Goal: Task Accomplishment & Management: Complete application form

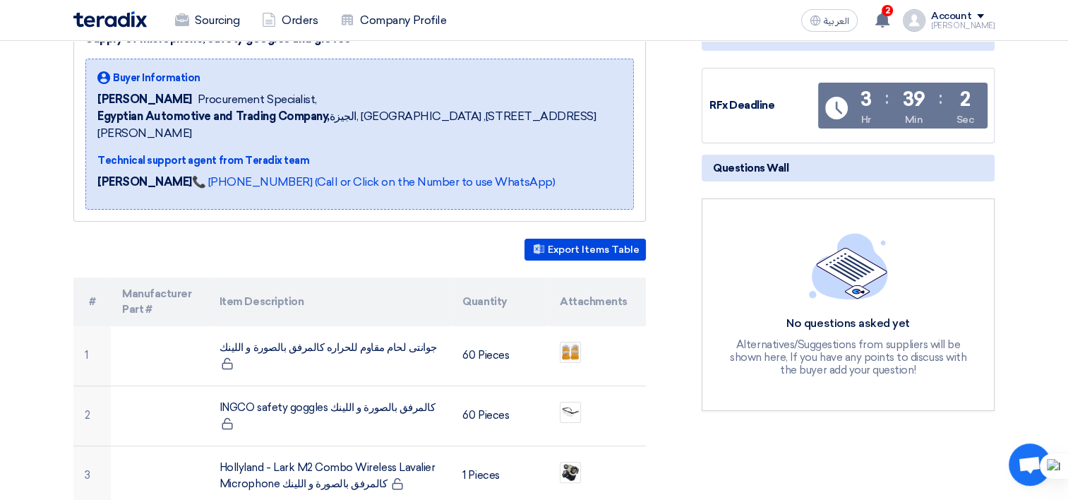
scroll to position [212, 0]
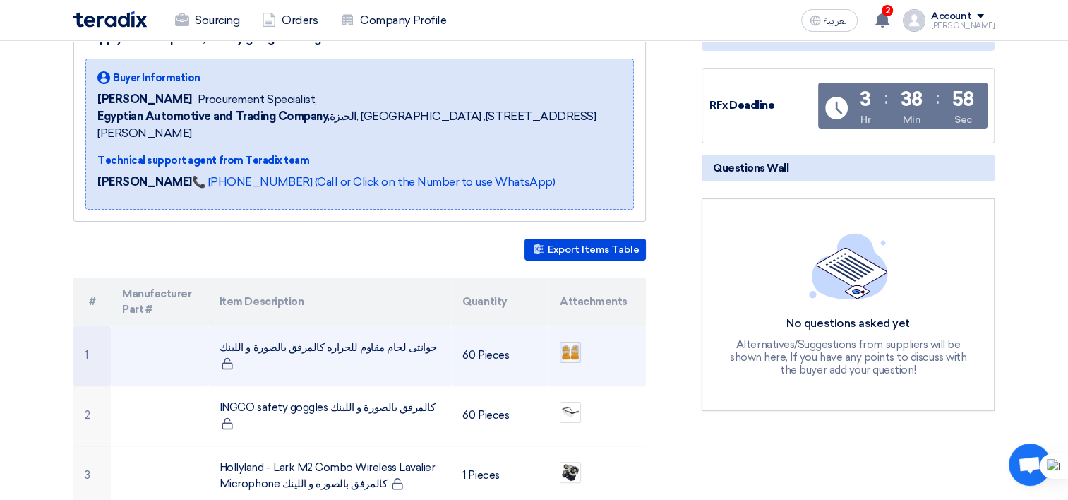
click at [572, 341] on img at bounding box center [571, 352] width 20 height 22
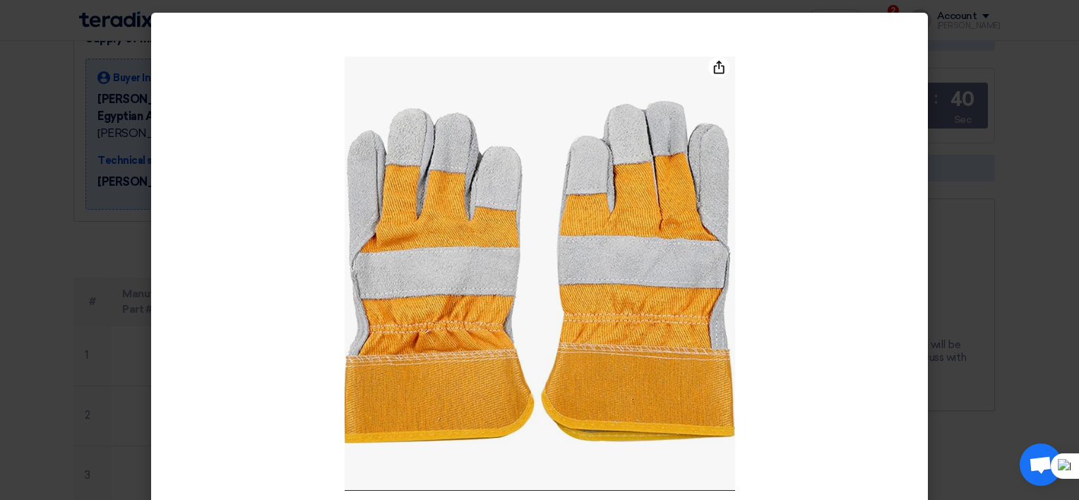
click at [114, 218] on modal-container at bounding box center [539, 250] width 1079 height 500
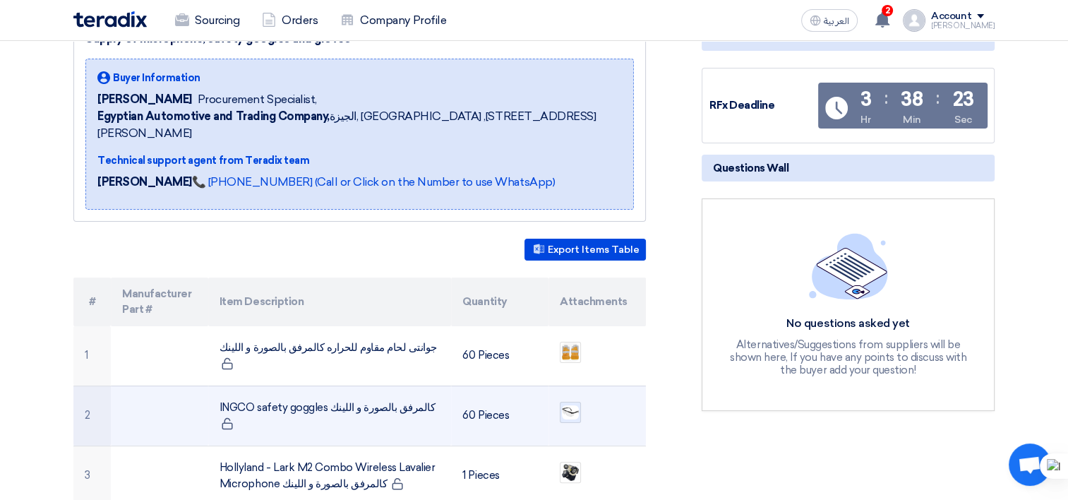
click at [568, 404] on img at bounding box center [571, 412] width 20 height 17
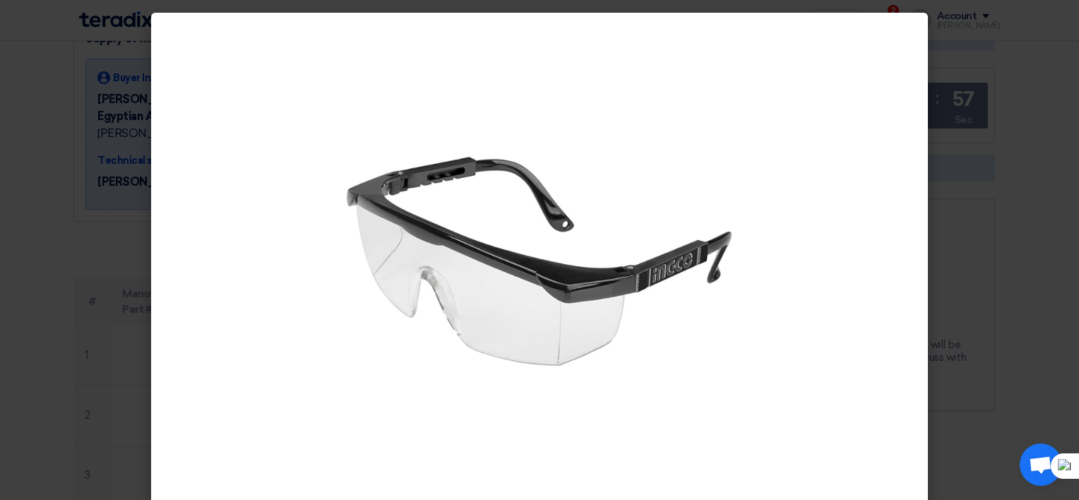
click at [975, 198] on modal-container at bounding box center [539, 250] width 1079 height 500
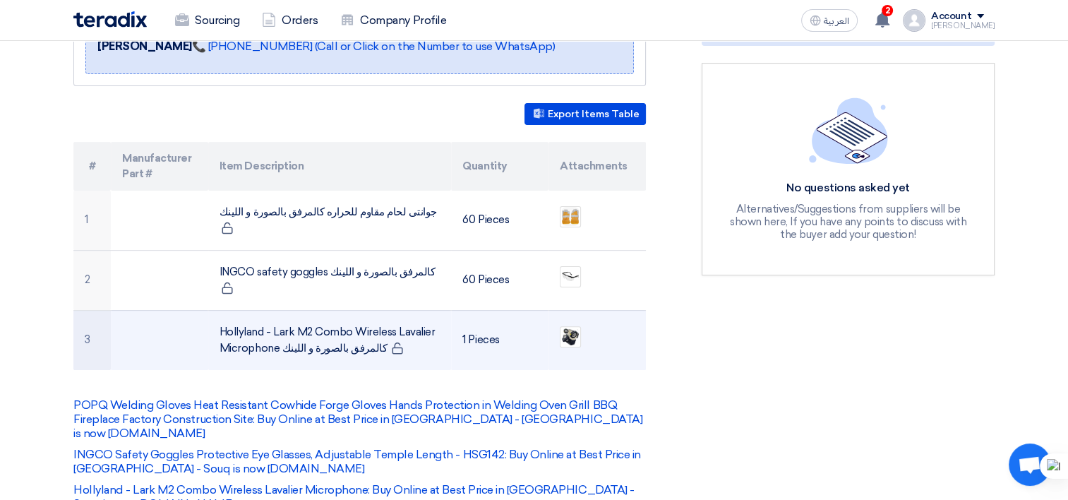
scroll to position [353, 0]
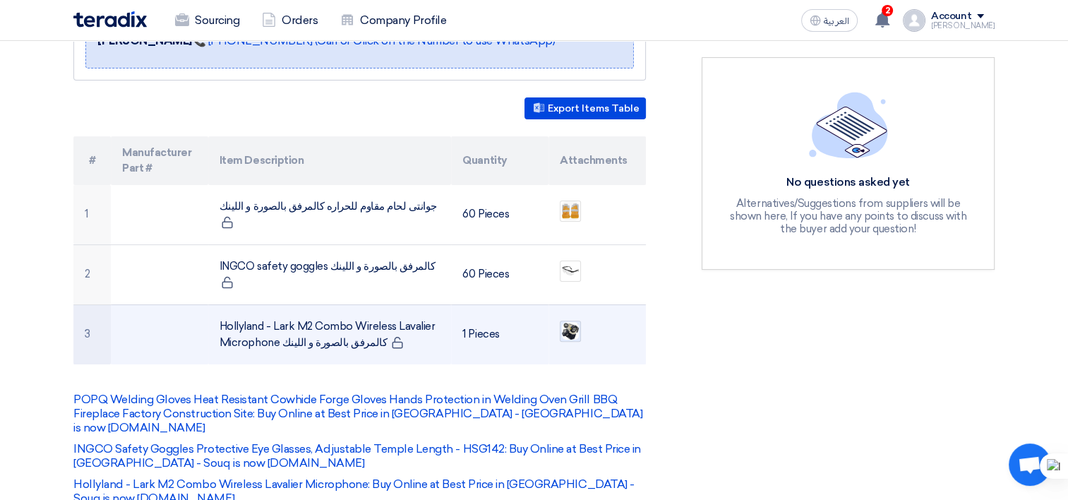
click at [571, 321] on img at bounding box center [571, 331] width 20 height 20
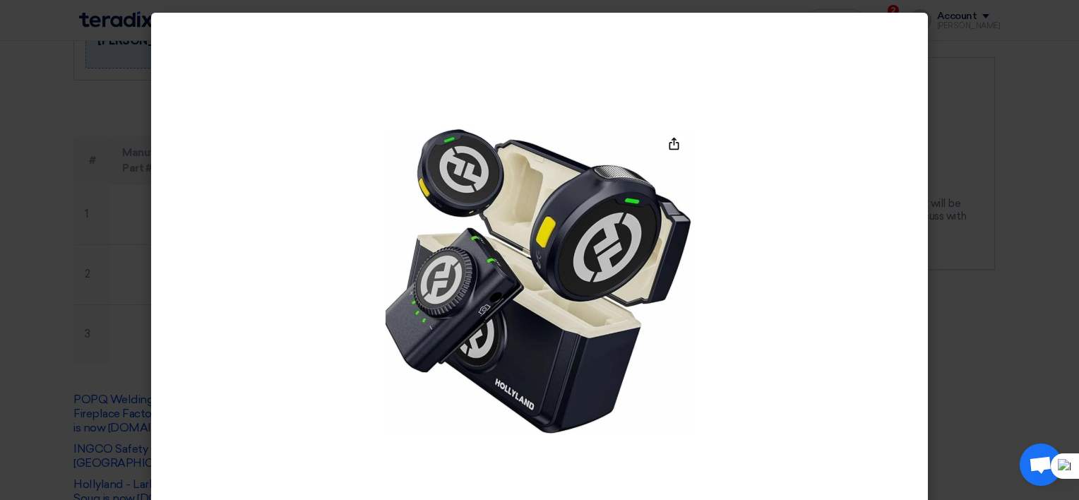
click at [960, 155] on modal-container at bounding box center [539, 250] width 1079 height 500
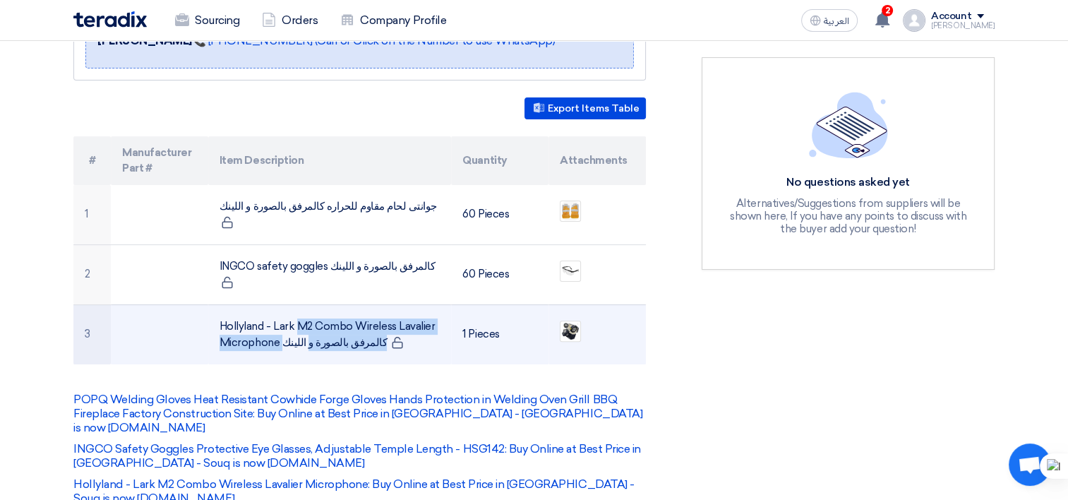
drag, startPoint x: 218, startPoint y: 309, endPoint x: 280, endPoint y: 328, distance: 64.8
click at [280, 328] on td "Hollyland - Lark M2 Combo Wireless Lavalier Microphone كالمرفق بالصورة و اللينك" at bounding box center [330, 334] width 244 height 60
copy td "Hollyland - Lark M2 Combo Wireless Lavalier Microphone"
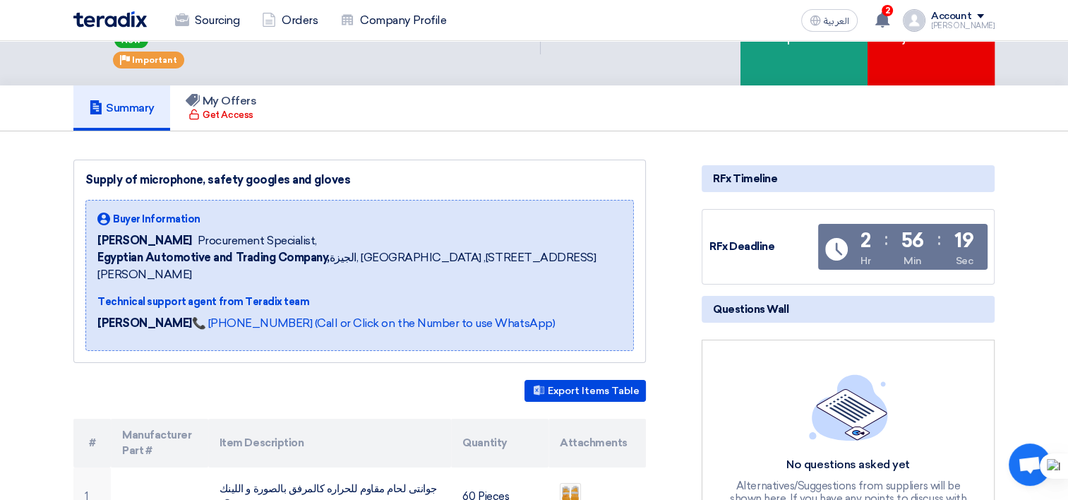
scroll to position [0, 0]
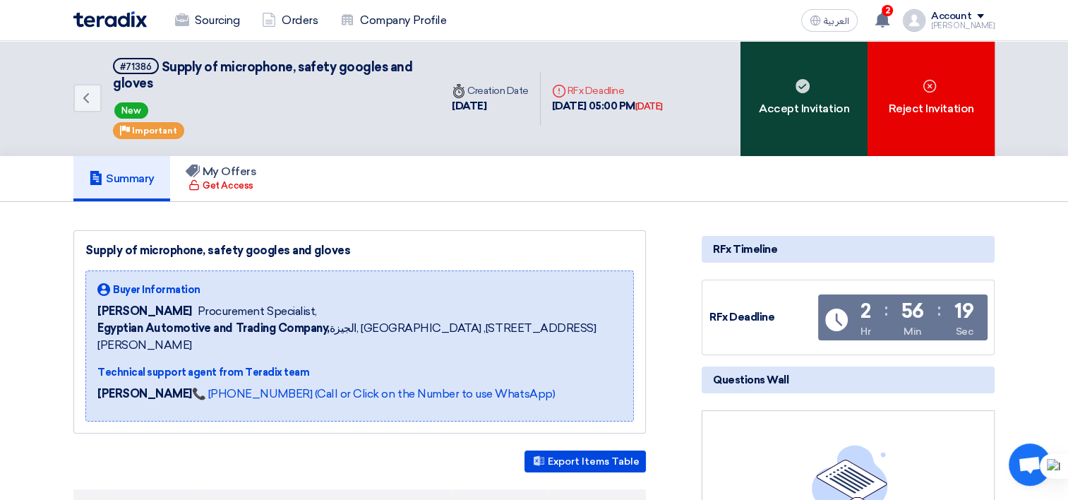
click at [767, 140] on div "Accept Invitation" at bounding box center [804, 98] width 127 height 115
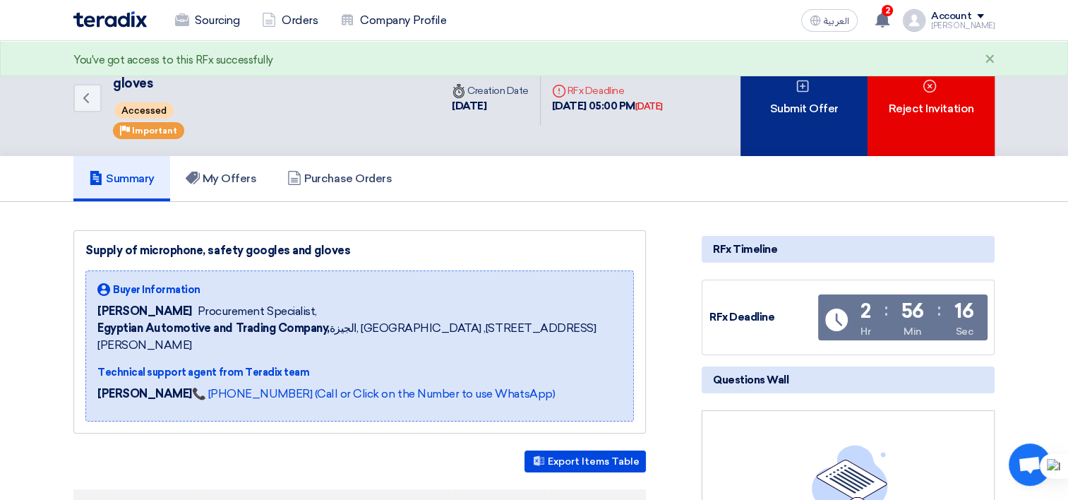
click at [764, 112] on div "Submit Offer" at bounding box center [804, 98] width 127 height 115
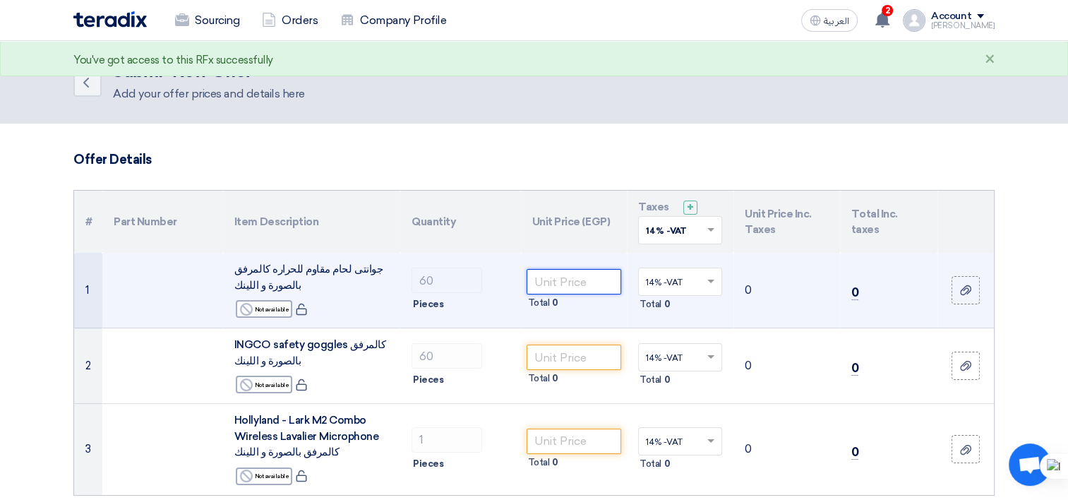
click at [555, 274] on input "number" at bounding box center [574, 281] width 95 height 25
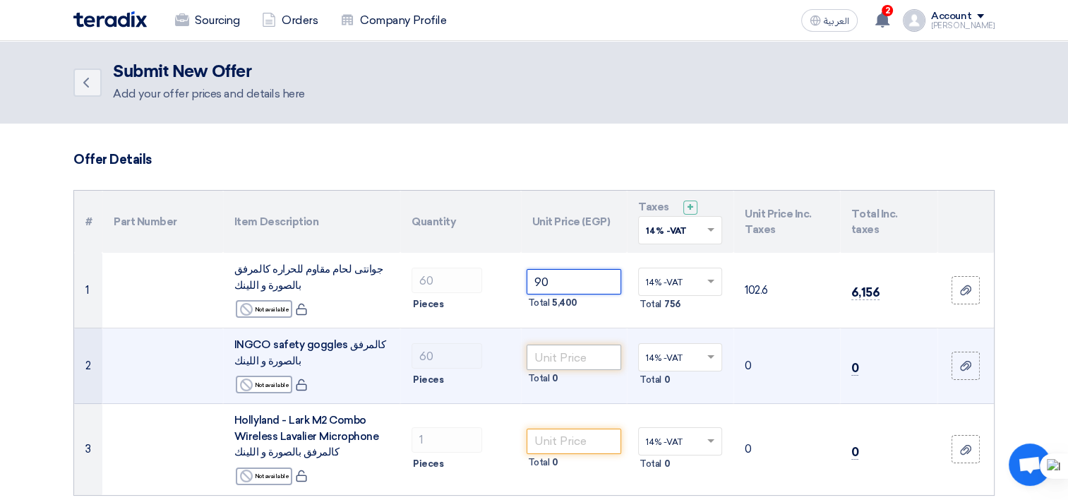
type input "90"
click at [585, 358] on input "number" at bounding box center [574, 357] width 95 height 25
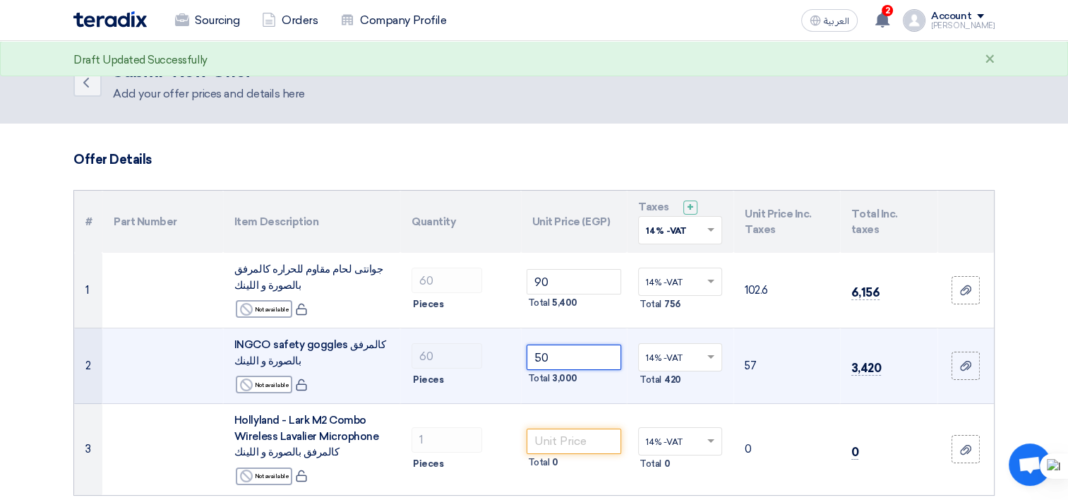
type input "50"
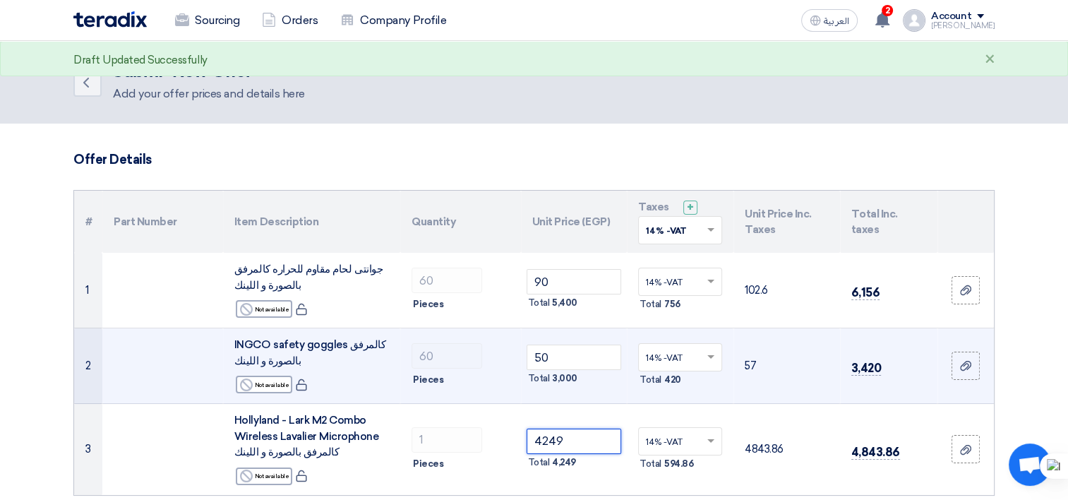
type input "4249"
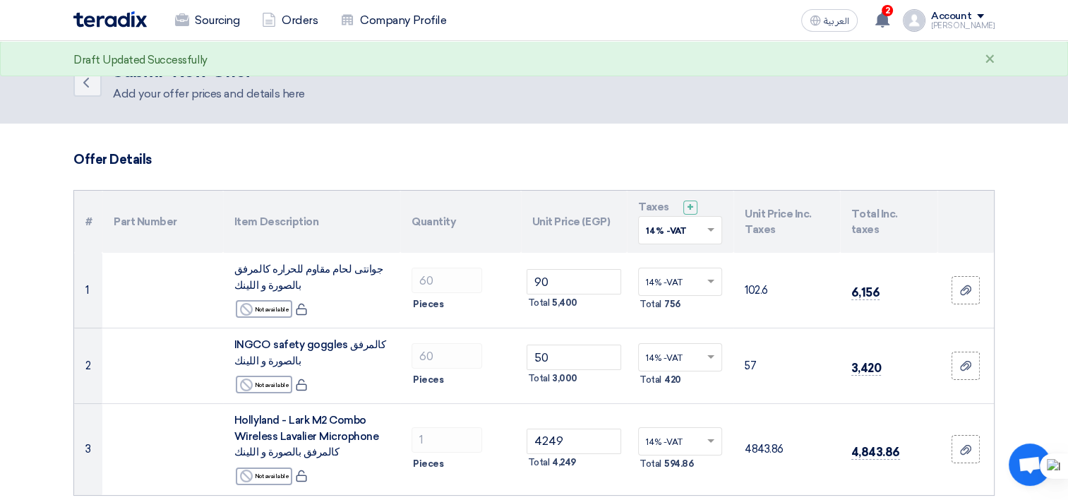
drag, startPoint x: 1017, startPoint y: 385, endPoint x: 1013, endPoint y: 395, distance: 11.2
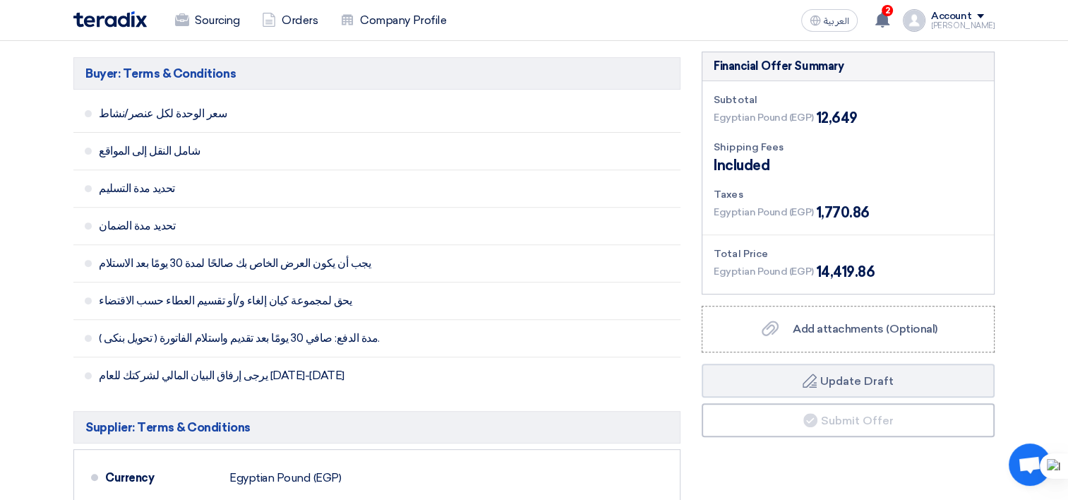
scroll to position [706, 0]
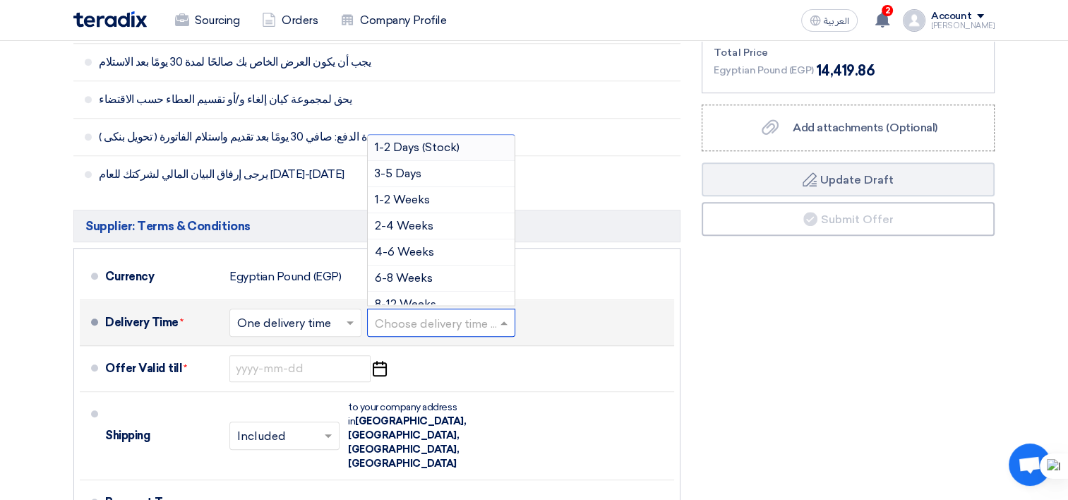
click at [434, 333] on div "Choose delivery time ..." at bounding box center [441, 323] width 148 height 28
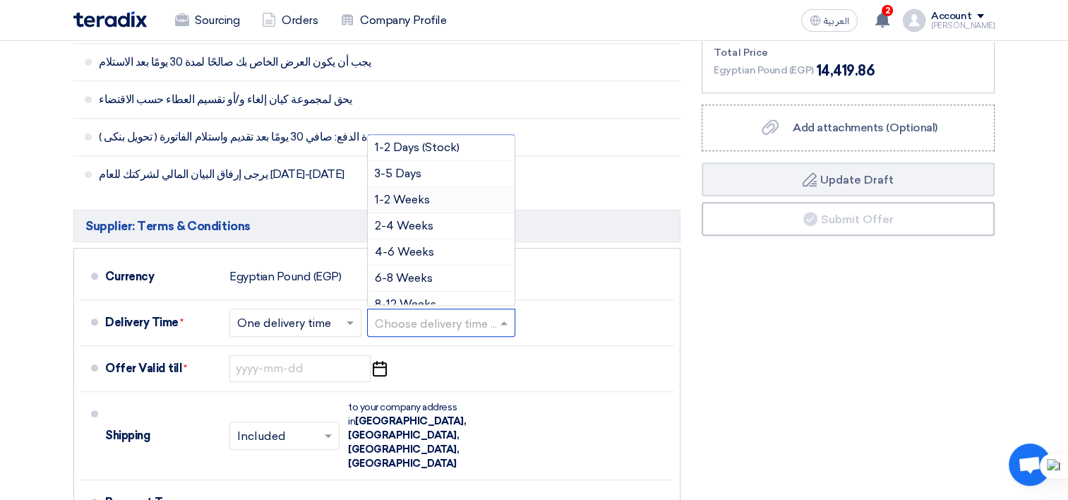
click at [412, 194] on span "1-2 Weeks" at bounding box center [402, 199] width 55 height 13
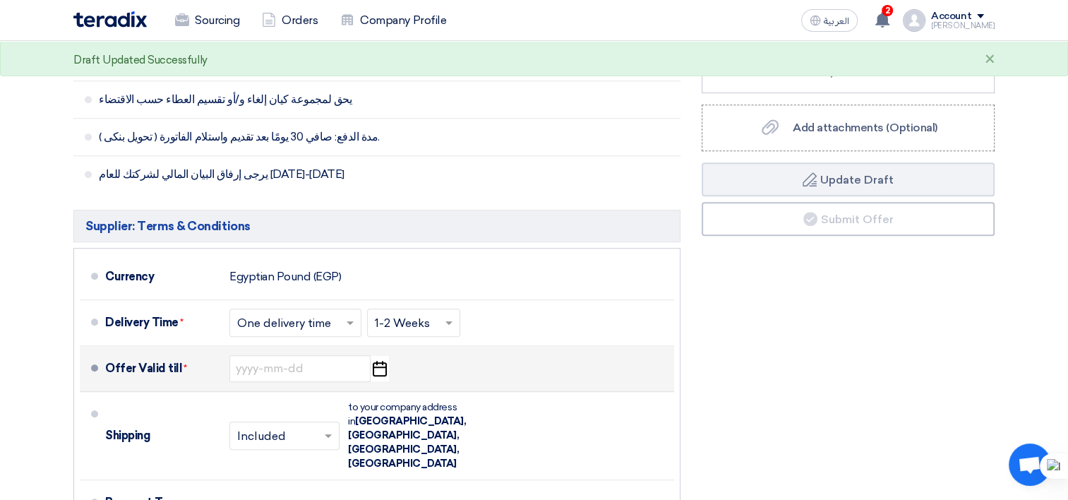
click at [381, 362] on icon "Pick a date" at bounding box center [379, 368] width 19 height 25
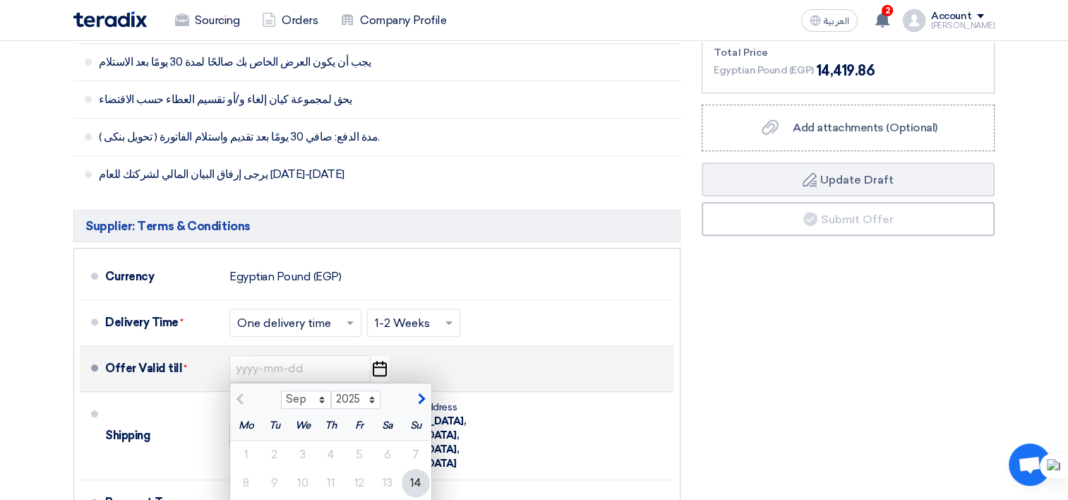
scroll to position [777, 0]
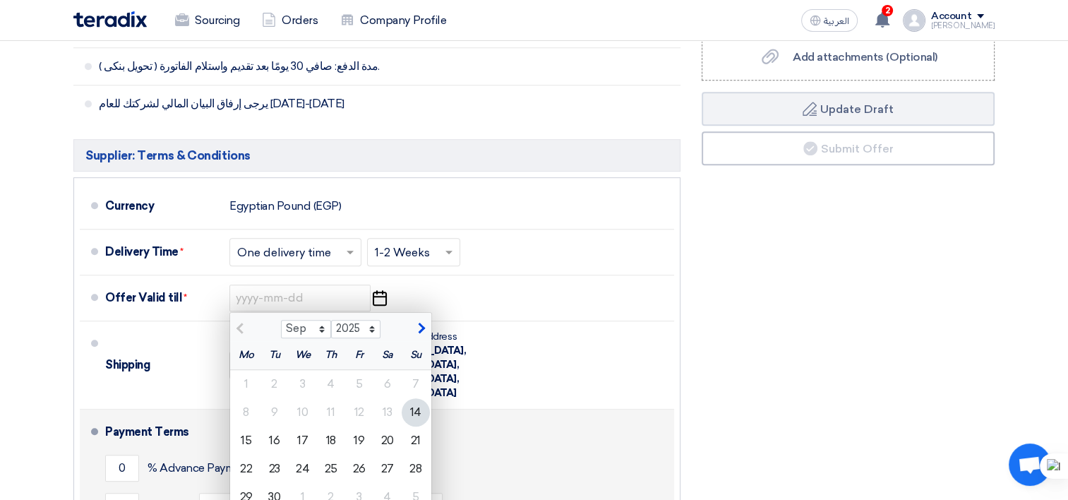
click at [331, 439] on div "18" at bounding box center [331, 441] width 28 height 28
type input "[DATE]"
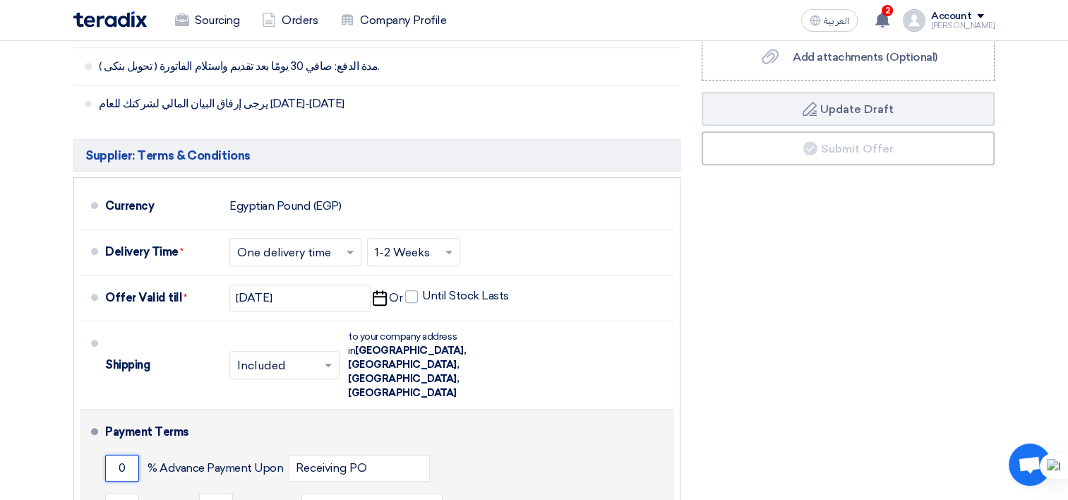
click at [110, 455] on input "0" at bounding box center [122, 468] width 34 height 27
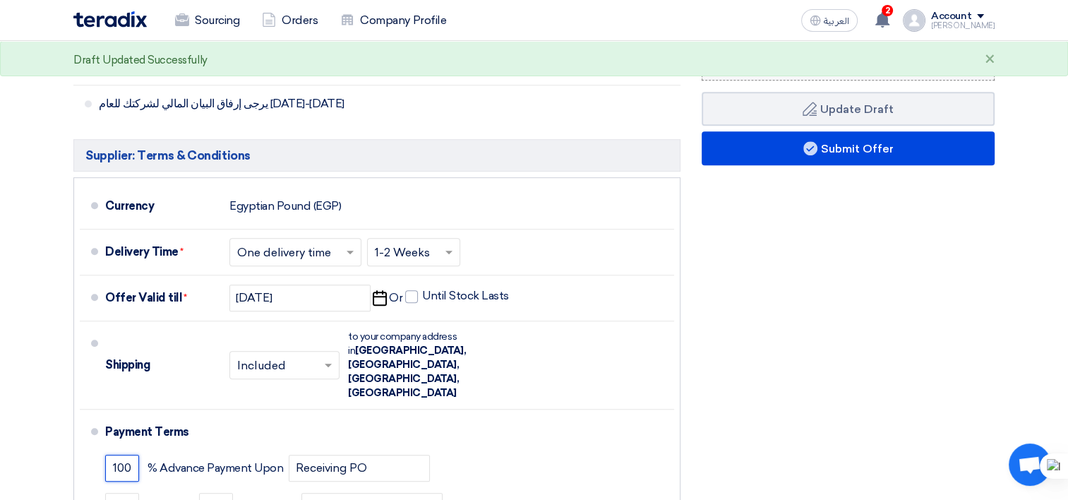
type input "100"
click at [833, 50] on span "Add attachments (Optional)" at bounding box center [865, 56] width 145 height 13
click at [0, 0] on input "Add attachments (Optional) Add attachments (Optional)" at bounding box center [0, 0] width 0 height 0
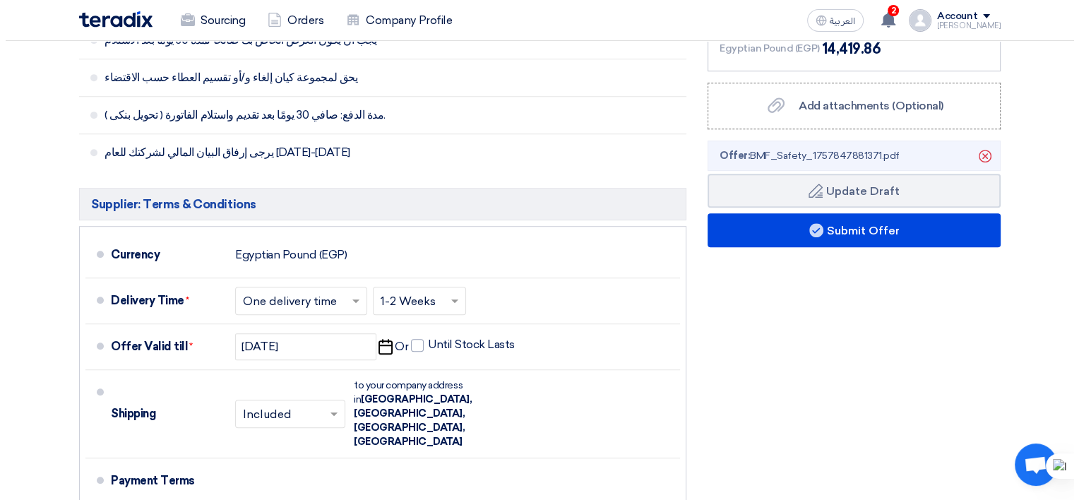
scroll to position [706, 0]
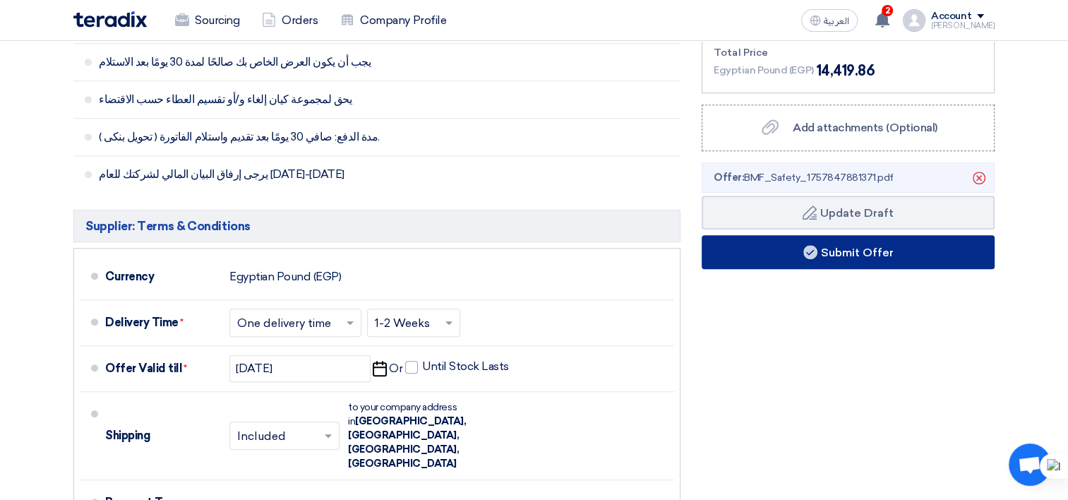
click at [843, 246] on button "Submit Offer" at bounding box center [848, 252] width 293 height 34
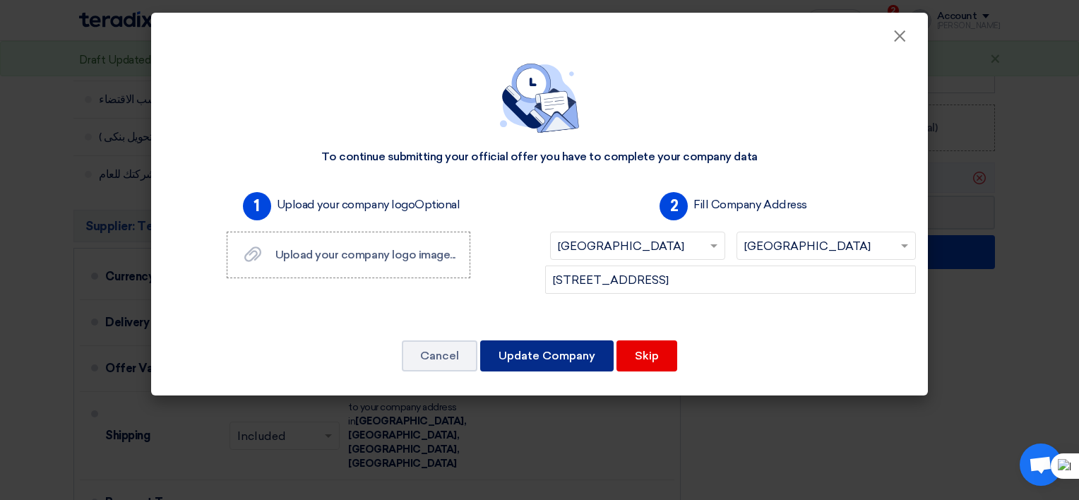
click at [556, 340] on button "Update Company" at bounding box center [546, 355] width 133 height 31
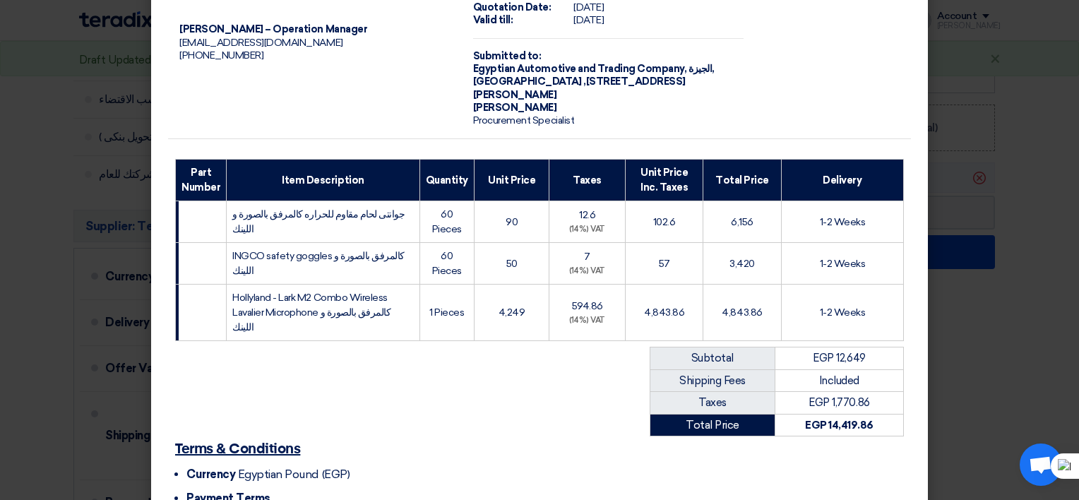
scroll to position [212, 0]
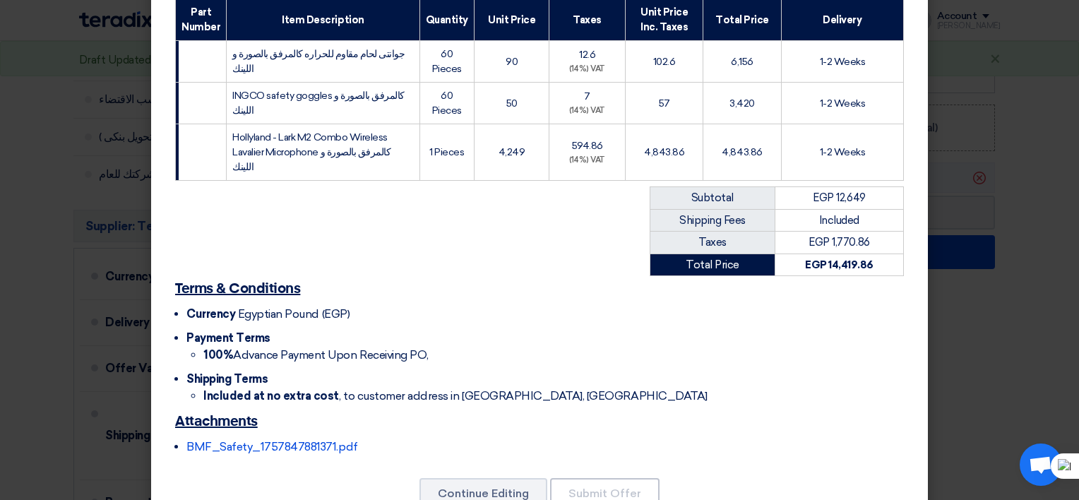
scroll to position [247, 0]
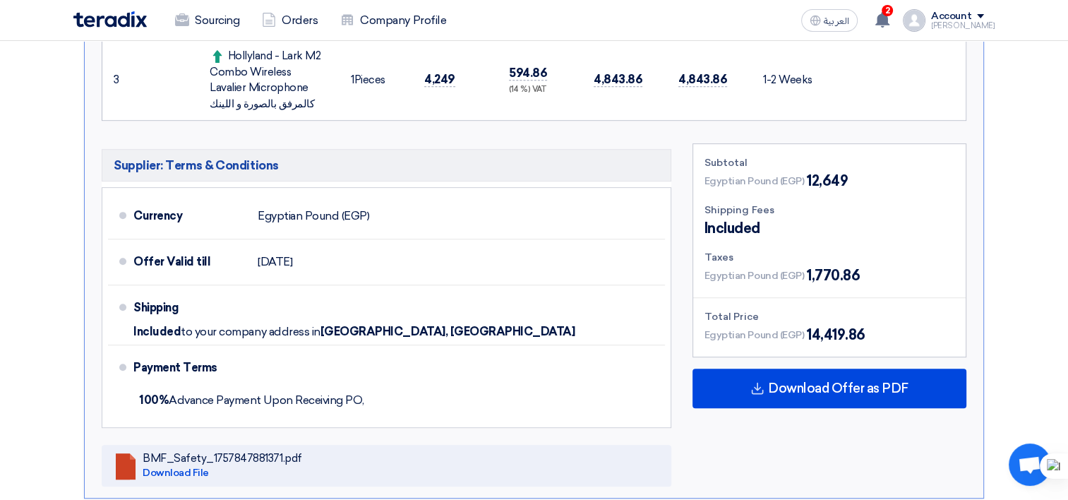
scroll to position [261, 0]
